Goal: Task Accomplishment & Management: Complete application form

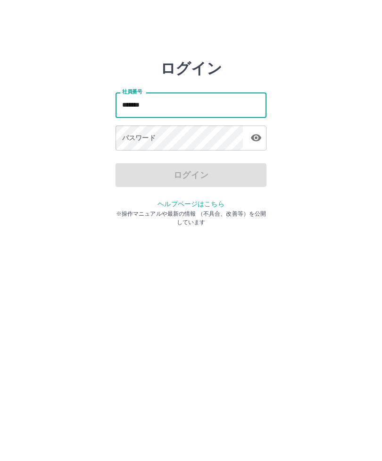
type input "*******"
click at [146, 140] on div "パスワード パスワード" at bounding box center [190, 138] width 151 height 26
click at [148, 133] on div "パスワード パスワード" at bounding box center [190, 138] width 151 height 26
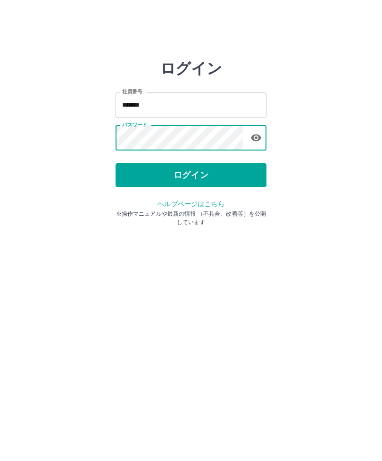
click at [205, 173] on button "ログイン" at bounding box center [190, 175] width 151 height 24
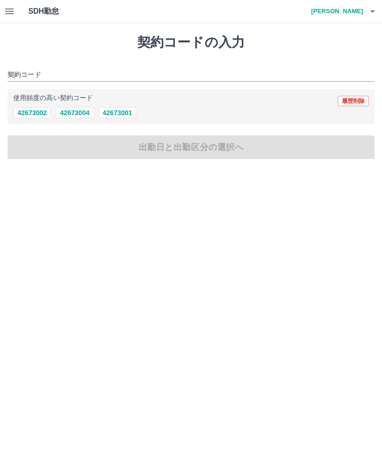
click at [43, 113] on button "42673002" at bounding box center [32, 112] width 38 height 11
type input "********"
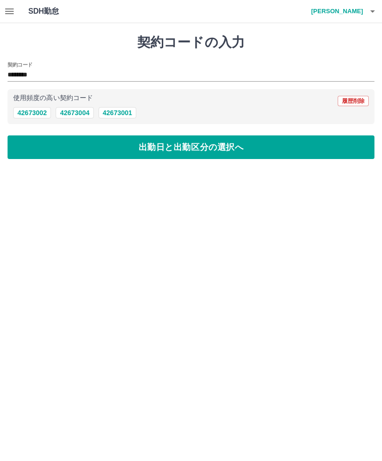
click at [295, 158] on button "出勤日と出勤区分の選択へ" at bounding box center [191, 147] width 367 height 24
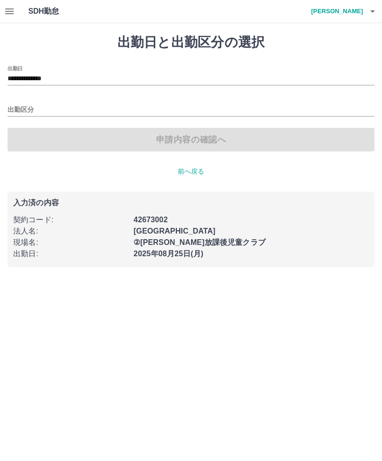
click at [272, 146] on div "申請内容の確認へ" at bounding box center [191, 140] width 367 height 24
click at [227, 132] on div "申請内容の確認へ" at bounding box center [191, 140] width 367 height 24
click at [27, 109] on input "出勤区分" at bounding box center [191, 110] width 367 height 12
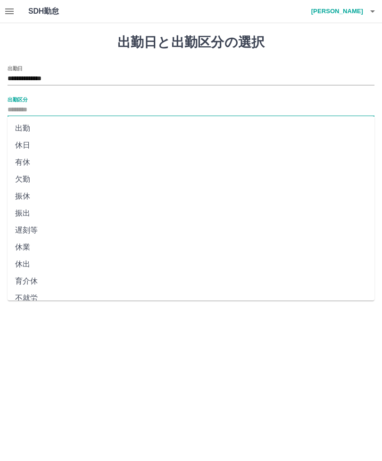
click at [26, 124] on li "出勤" at bounding box center [191, 128] width 367 height 17
type input "**"
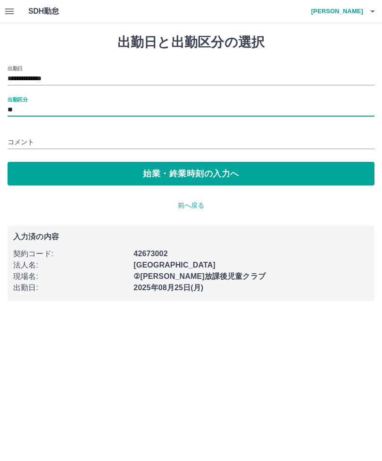
click at [177, 176] on button "始業・終業時刻の入力へ" at bounding box center [191, 174] width 367 height 24
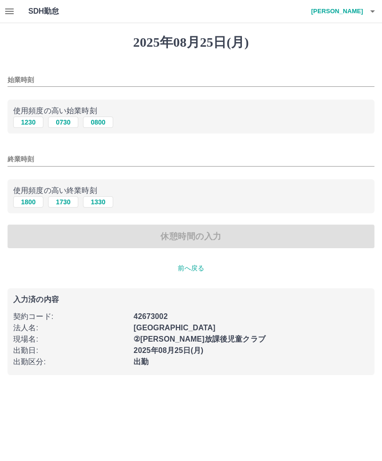
click at [50, 79] on input "始業時刻" at bounding box center [191, 80] width 367 height 14
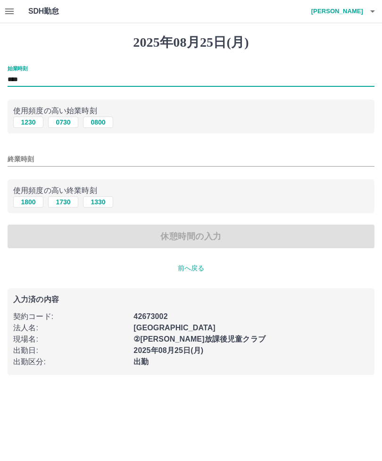
type input "****"
click at [36, 155] on input "終業時刻" at bounding box center [191, 159] width 367 height 14
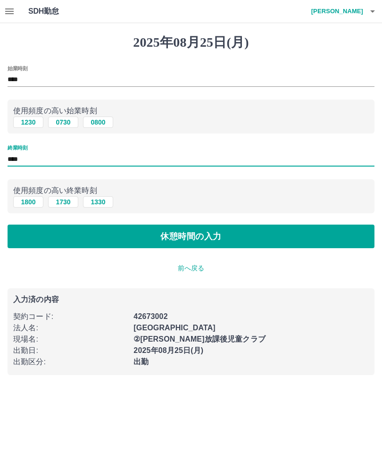
type input "****"
click at [242, 239] on button "休憩時間の入力" at bounding box center [191, 236] width 367 height 24
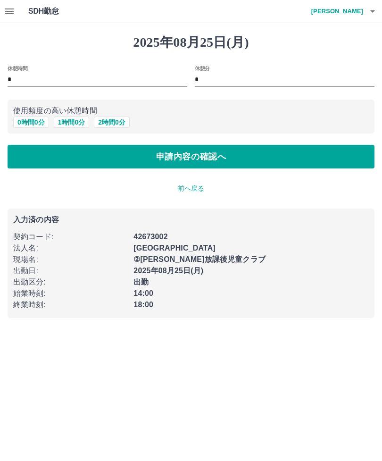
click at [308, 159] on button "申請内容の確認へ" at bounding box center [191, 157] width 367 height 24
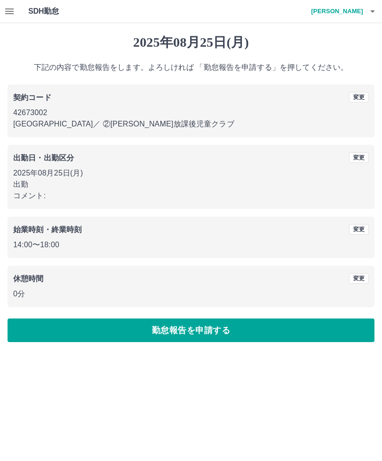
click at [296, 334] on button "勤怠報告を申請する" at bounding box center [191, 330] width 367 height 24
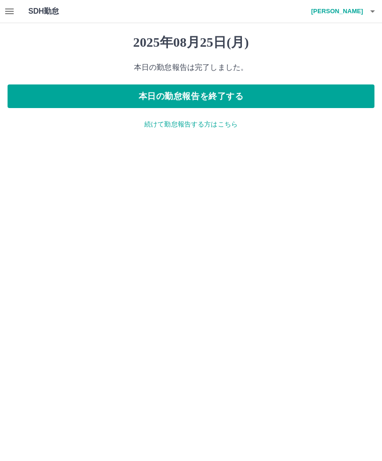
click at [341, 102] on button "本日の勤怠報告を終了する" at bounding box center [191, 96] width 367 height 24
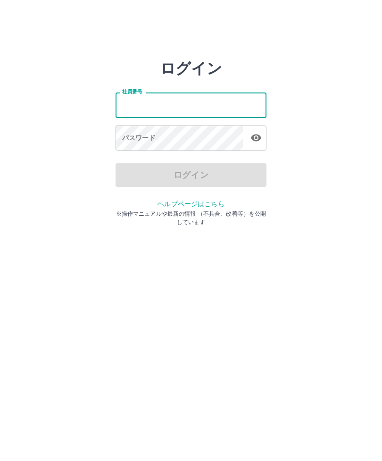
click at [144, 107] on input "社員番号" at bounding box center [190, 104] width 151 height 25
click at [128, 104] on input "社員番号" at bounding box center [190, 104] width 151 height 25
type input "*******"
click at [128, 136] on div "パスワード パスワード" at bounding box center [190, 138] width 151 height 26
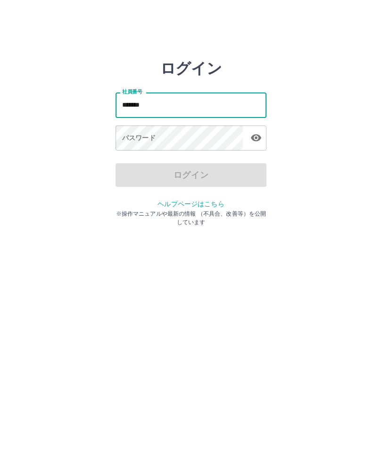
click at [127, 136] on div "パスワード パスワード" at bounding box center [190, 138] width 151 height 26
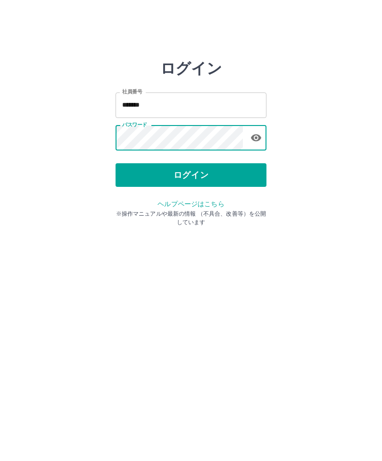
click at [167, 172] on button "ログイン" at bounding box center [190, 175] width 151 height 24
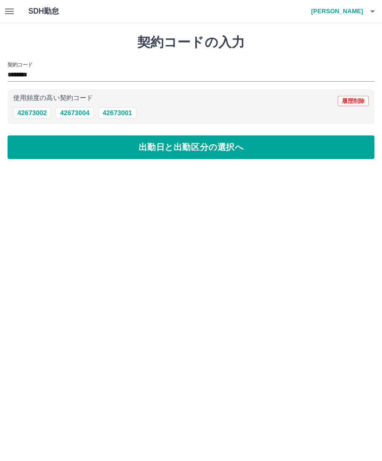
click at [208, 151] on button "出勤日と出勤区分の選択へ" at bounding box center [191, 147] width 367 height 24
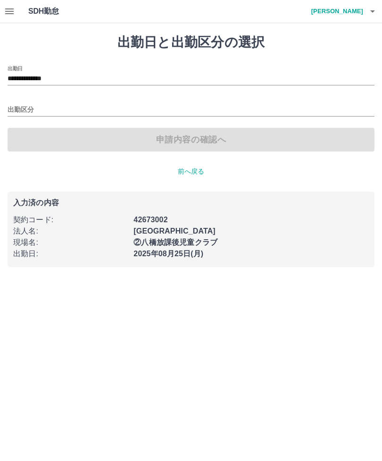
click at [26, 108] on input "出勤区分" at bounding box center [191, 110] width 367 height 12
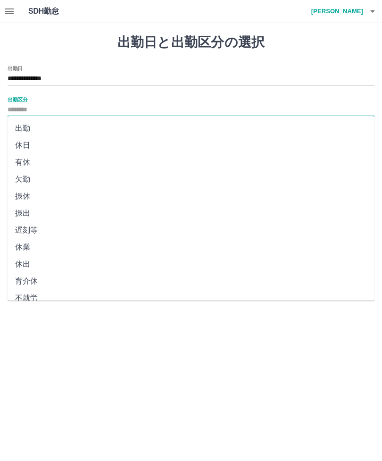
click at [30, 129] on li "出勤" at bounding box center [191, 128] width 367 height 17
type input "**"
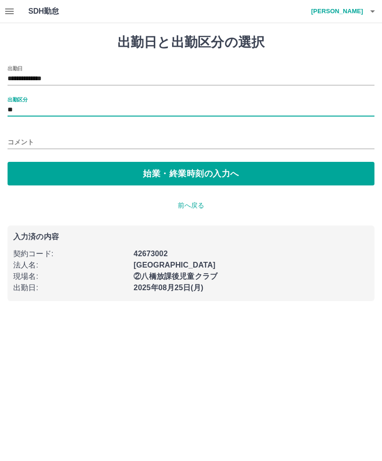
click at [125, 178] on button "始業・終業時刻の入力へ" at bounding box center [191, 174] width 367 height 24
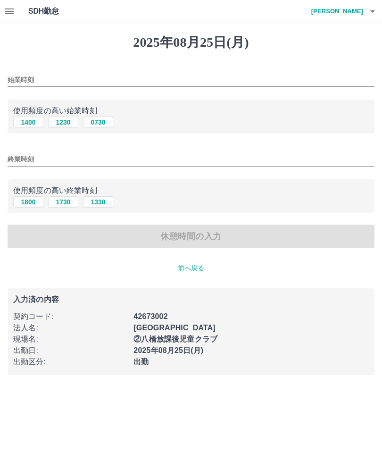
click at [72, 118] on button "1230" at bounding box center [63, 121] width 30 height 11
type input "****"
click at [37, 199] on button "1800" at bounding box center [28, 201] width 30 height 11
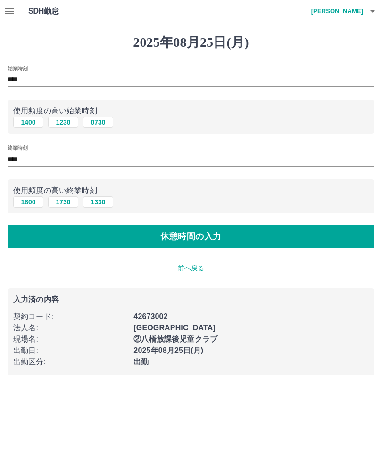
click at [32, 156] on input "****" at bounding box center [191, 159] width 367 height 14
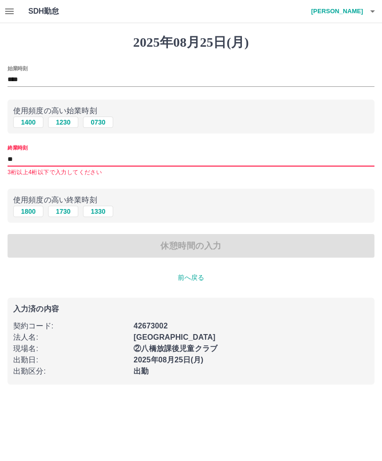
type input "*"
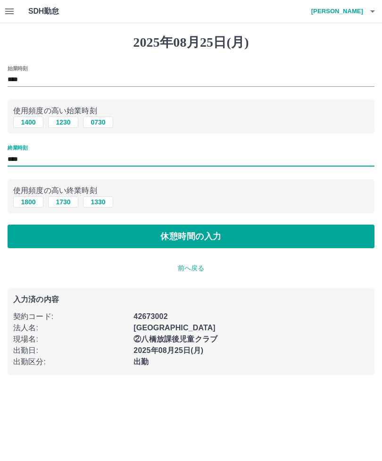
type input "****"
click at [225, 236] on button "休憩時間の入力" at bounding box center [191, 236] width 367 height 24
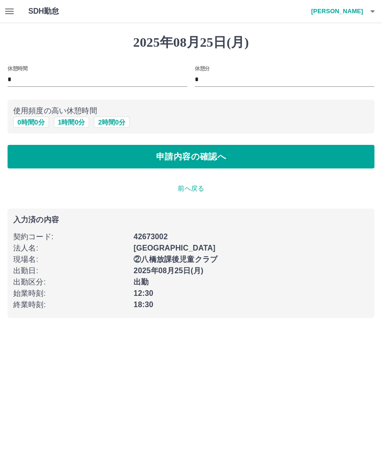
click at [226, 154] on button "申請内容の確認へ" at bounding box center [191, 157] width 367 height 24
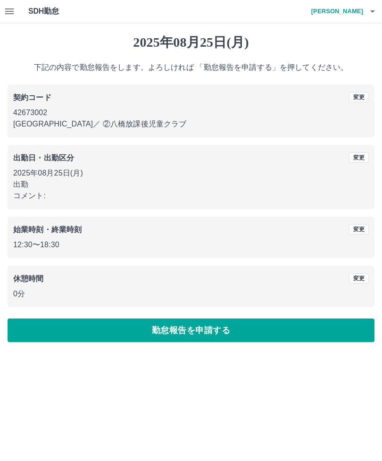
click at [7, 8] on icon "button" at bounding box center [9, 11] width 8 height 6
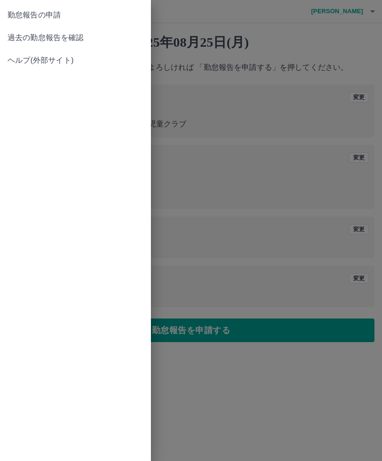
click at [73, 35] on span "過去の勤怠報告を確認" at bounding box center [76, 37] width 136 height 11
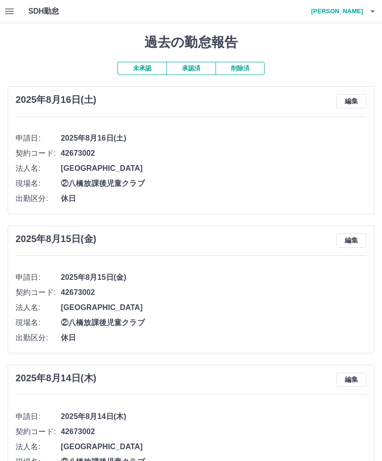
click at [148, 66] on button "未承認" at bounding box center [141, 68] width 49 height 13
click at [144, 68] on button "未承認" at bounding box center [141, 68] width 49 height 13
click at [190, 69] on button "承認済" at bounding box center [190, 68] width 49 height 13
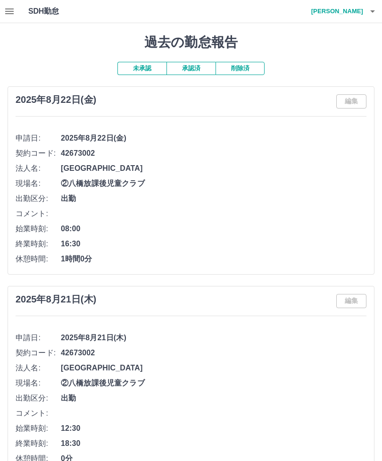
click at [150, 66] on button "未承認" at bounding box center [141, 68] width 49 height 13
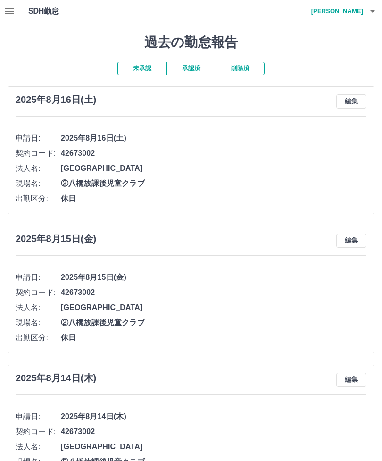
click at [12, 8] on icon "button" at bounding box center [9, 11] width 11 height 11
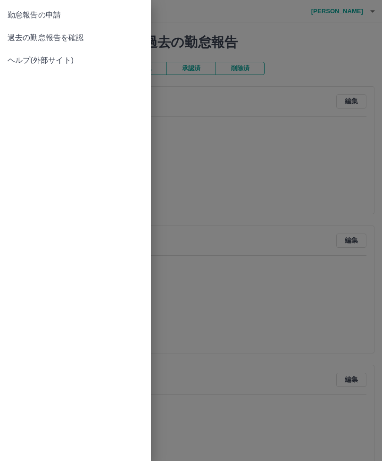
click at [75, 34] on span "過去の勤怠報告を確認" at bounding box center [76, 37] width 136 height 11
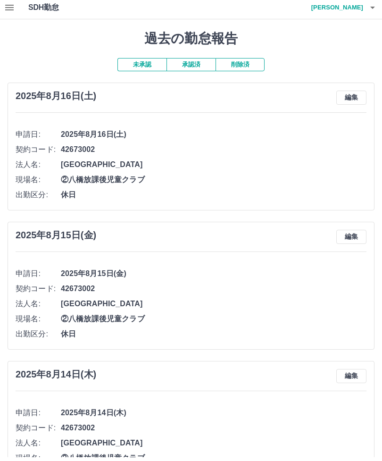
scroll to position [4, 0]
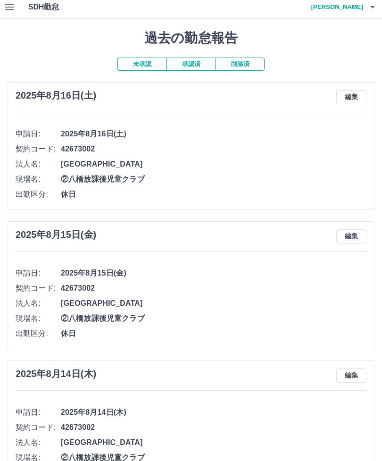
click at [351, 7] on h4 "[PERSON_NAME]" at bounding box center [334, 7] width 57 height 23
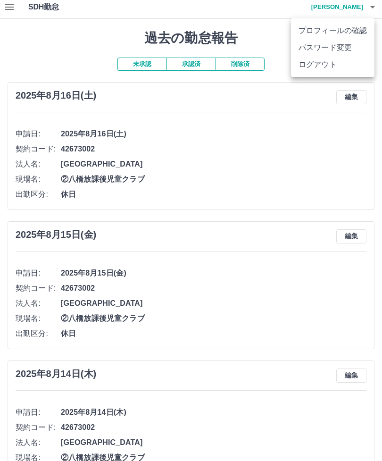
click at [324, 64] on li "ログアウト" at bounding box center [332, 64] width 83 height 17
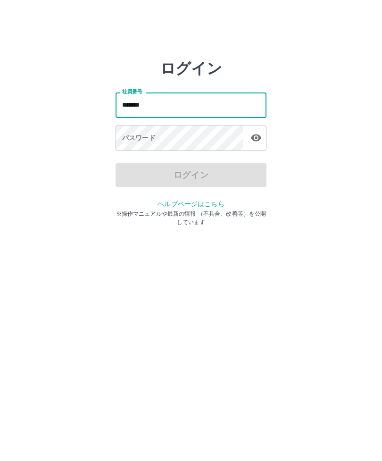
type input "*******"
click at [128, 138] on div "パスワード パスワード" at bounding box center [190, 138] width 151 height 26
click at [127, 138] on div "パスワード パスワード" at bounding box center [190, 138] width 151 height 26
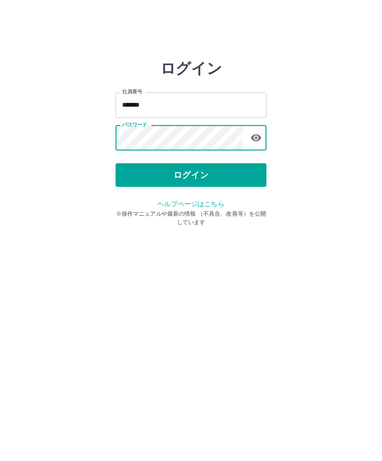
click at [184, 175] on button "ログイン" at bounding box center [190, 175] width 151 height 24
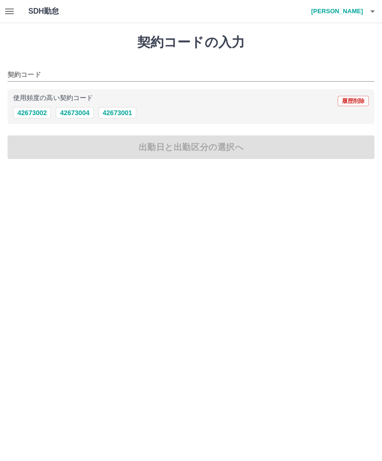
click at [45, 108] on button "42673002" at bounding box center [32, 112] width 38 height 11
type input "********"
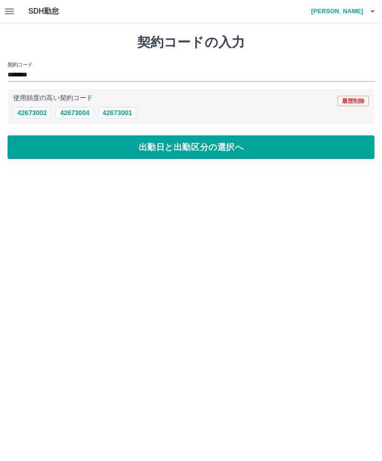
click at [182, 148] on button "出勤日と出勤区分の選択へ" at bounding box center [191, 147] width 367 height 24
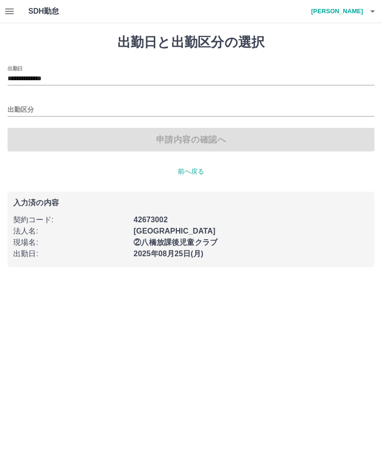
click at [27, 106] on input "出勤区分" at bounding box center [191, 110] width 367 height 12
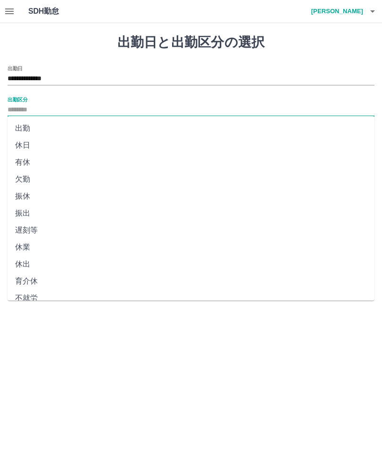
click at [29, 124] on li "出勤" at bounding box center [191, 128] width 367 height 17
type input "**"
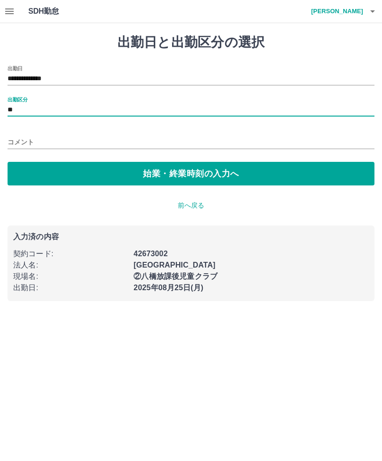
click at [33, 140] on input "コメント" at bounding box center [191, 142] width 367 height 14
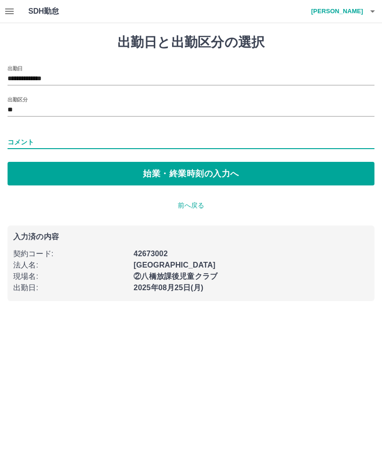
click at [189, 172] on button "始業・終業時刻の入力へ" at bounding box center [191, 174] width 367 height 24
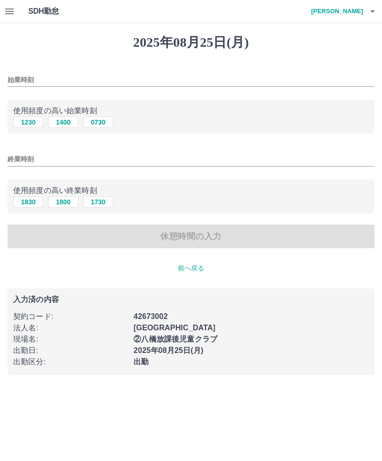
click at [25, 122] on button "1230" at bounding box center [28, 121] width 30 height 11
type input "****"
click at [35, 200] on button "1830" at bounding box center [28, 201] width 30 height 11
type input "****"
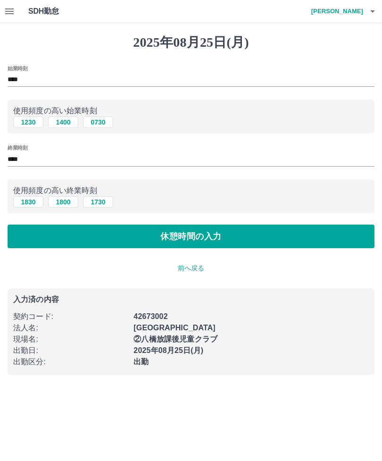
click at [200, 237] on button "休憩時間の入力" at bounding box center [191, 236] width 367 height 24
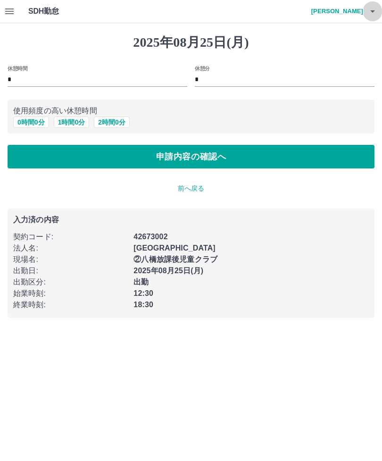
click at [377, 8] on icon "button" at bounding box center [372, 11] width 11 height 11
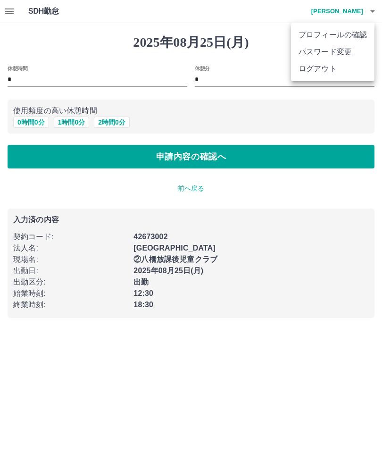
click at [324, 68] on li "ログアウト" at bounding box center [332, 68] width 83 height 17
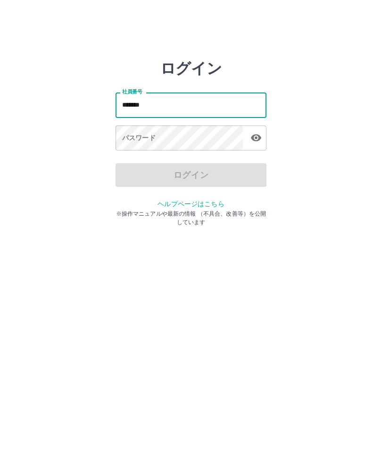
type input "*******"
click at [128, 141] on div "パスワード パスワード" at bounding box center [190, 138] width 151 height 26
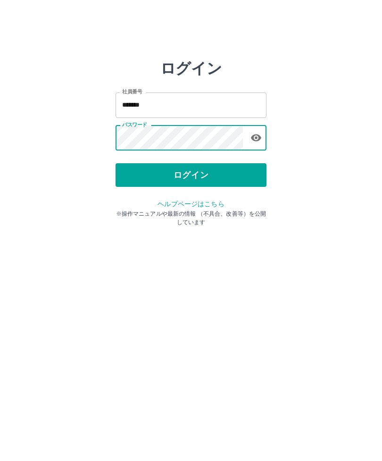
click at [195, 174] on button "ログイン" at bounding box center [190, 175] width 151 height 24
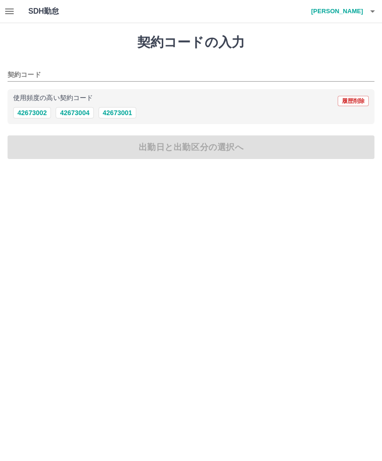
click at [221, 149] on div "契約コードの入力 契約コード 使用頻度の高い契約コード 履歴削除 42673002 42673004 42673001 出勤日と出勤区分の選択へ" at bounding box center [191, 96] width 382 height 147
click at [202, 144] on div "契約コードの入力 契約コード 使用頻度の高い契約コード 履歴削除 42673002 42673004 42673001 出勤日と出勤区分の選択へ" at bounding box center [191, 96] width 382 height 147
click at [375, 6] on icon "button" at bounding box center [372, 11] width 11 height 11
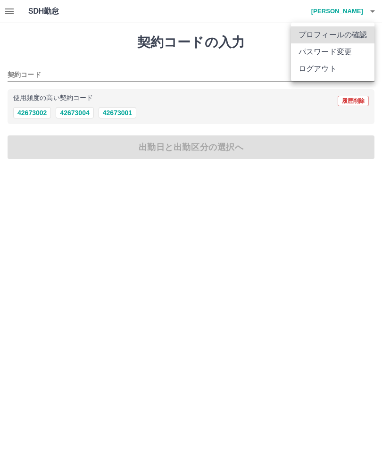
click at [329, 65] on li "ログアウト" at bounding box center [332, 68] width 83 height 17
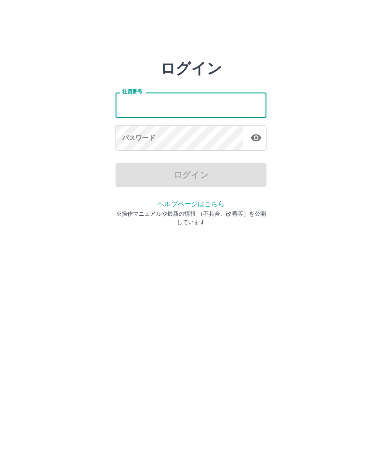
click at [3, 210] on html "ログイン 社員番号 社員番号 パスワード パスワード ログイン ヘルプページはこちら ※操作マニュアルや最新の情報 （不具合、改善等）を公開しています" at bounding box center [191, 105] width 382 height 210
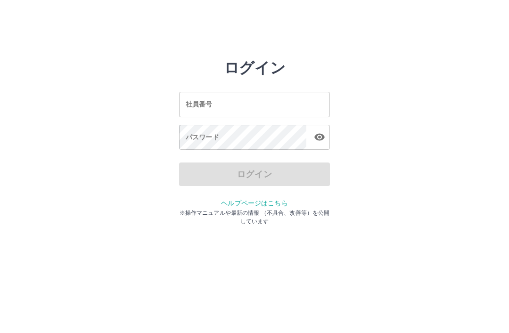
click at [203, 210] on html "ログイン 社員番号 社員番号 パスワード パスワード ログイン ヘルプページはこちら ※操作マニュアルや最新の情報 （不具合、改善等）を公開しています" at bounding box center [254, 105] width 509 height 210
click at [187, 210] on html "ログイン 社員番号 社員番号 パスワード パスワード ログイン ヘルプページはこちら ※操作マニュアルや最新の情報 （不具合、改善等）を公開しています" at bounding box center [254, 105] width 509 height 210
click at [188, 210] on html "ログイン 社員番号 社員番号 パスワード パスワード ログイン ヘルプページはこちら ※操作マニュアルや最新の情報 （不具合、改善等）を公開しています" at bounding box center [254, 105] width 509 height 210
